Goal: Information Seeking & Learning: Understand process/instructions

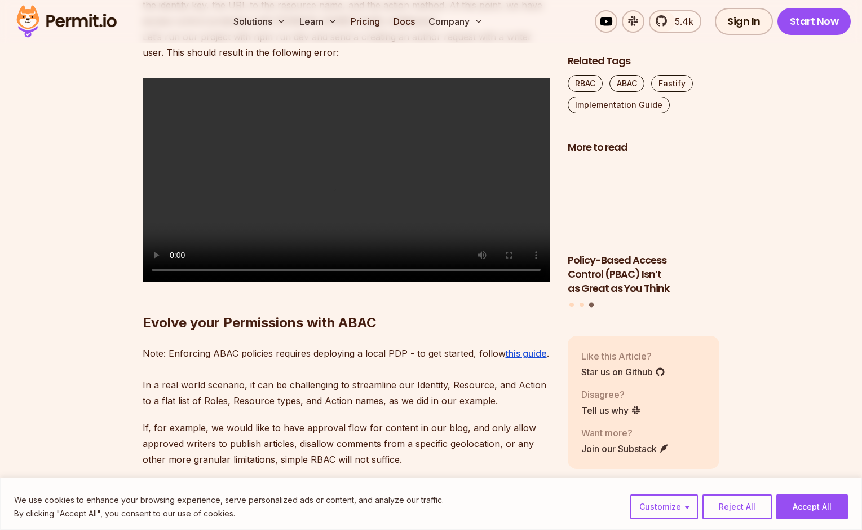
scroll to position [4493, 0]
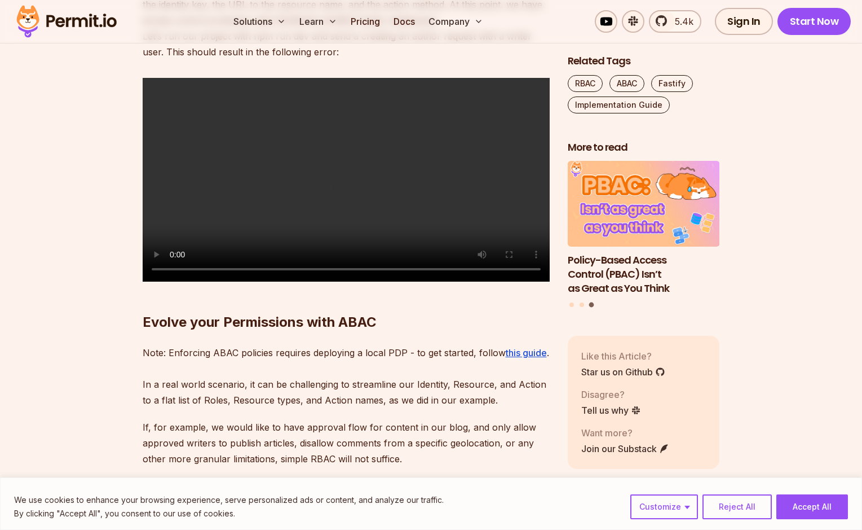
drag, startPoint x: 334, startPoint y: 332, endPoint x: 499, endPoint y: 354, distance: 165.6
drag, startPoint x: 499, startPoint y: 354, endPoint x: 374, endPoint y: 338, distance: 125.0
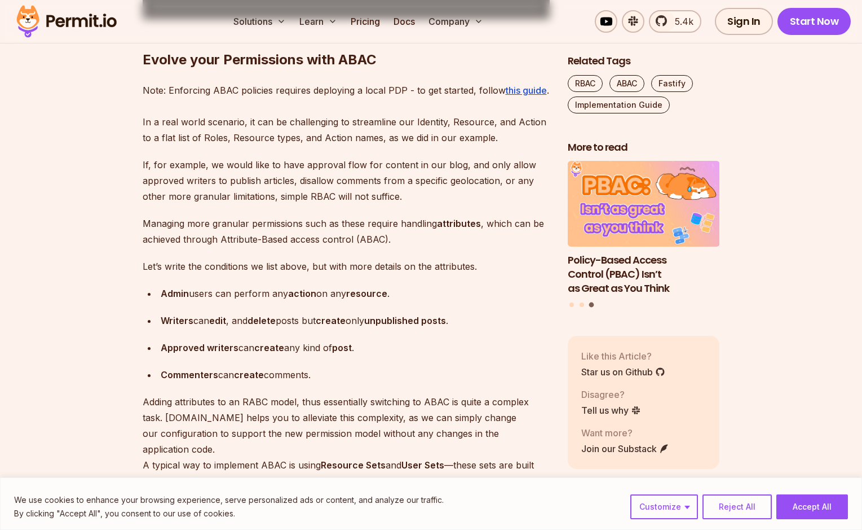
scroll to position [4767, 0]
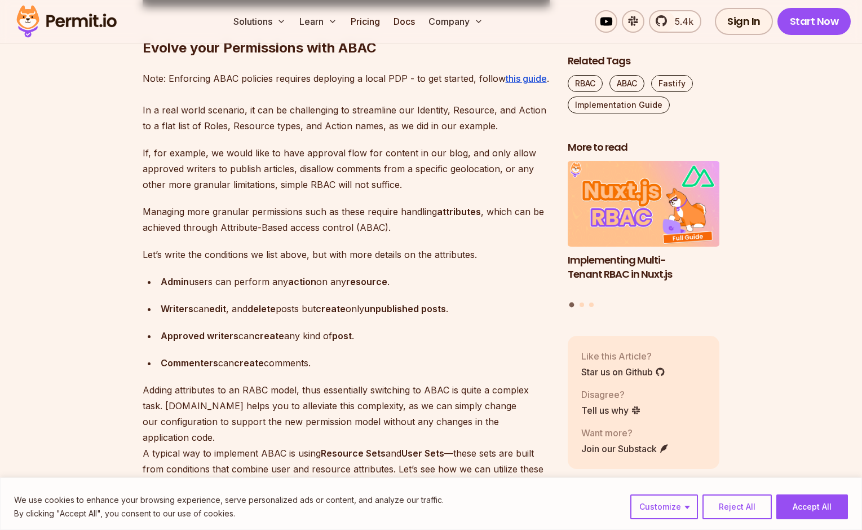
drag, startPoint x: 257, startPoint y: 221, endPoint x: 332, endPoint y: 268, distance: 88.7
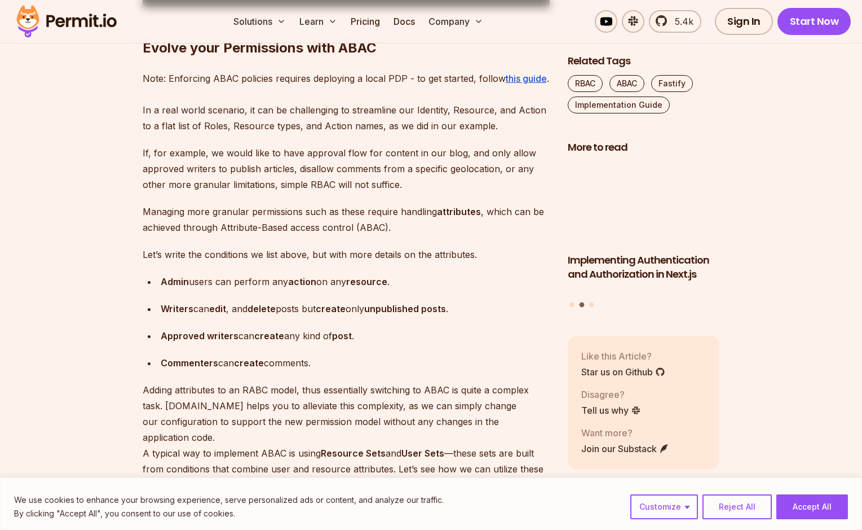
drag, startPoint x: 332, startPoint y: 268, endPoint x: 167, endPoint y: 187, distance: 183.4
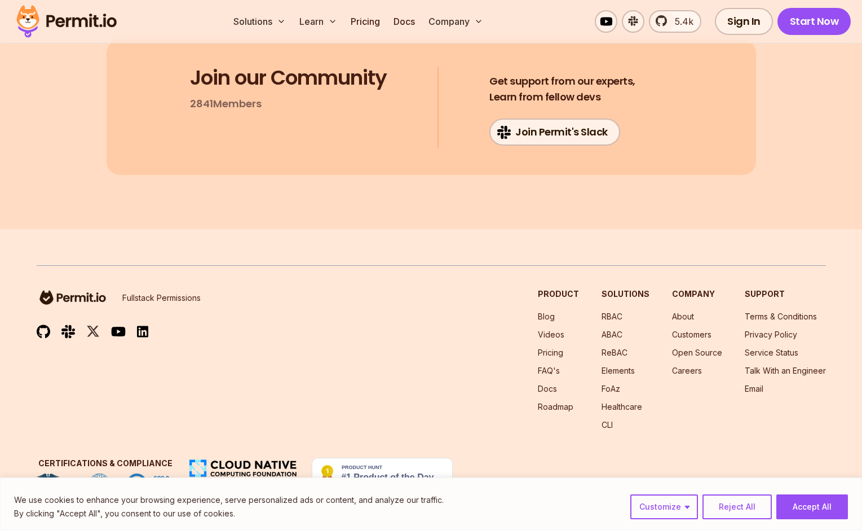
scroll to position [8763, 0]
click at [815, 505] on button "Accept All" at bounding box center [813, 506] width 72 height 25
